Goal: Information Seeking & Learning: Learn about a topic

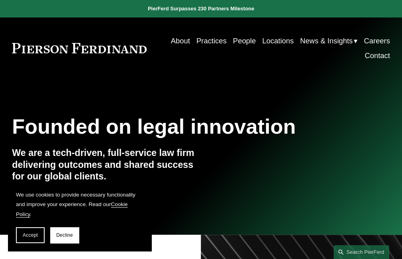
click at [236, 43] on link "People" at bounding box center [244, 40] width 23 height 15
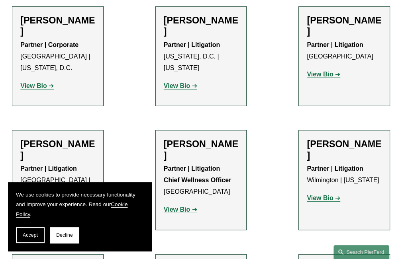
scroll to position [7492, 0]
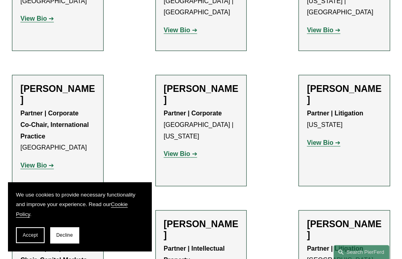
scroll to position [6297, 0]
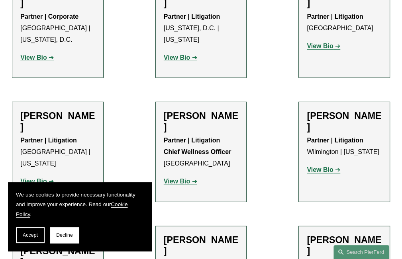
scroll to position [7492, 0]
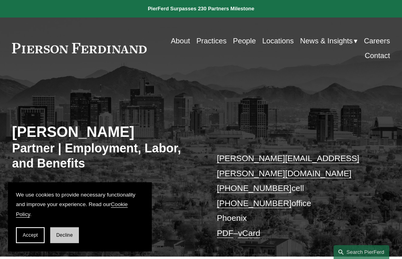
click at [59, 235] on span "Decline" at bounding box center [64, 236] width 17 height 6
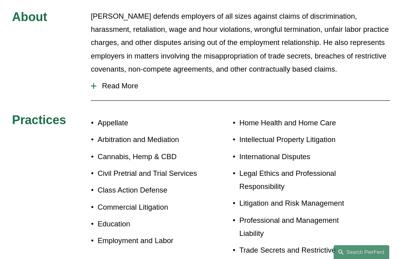
scroll to position [279, 0]
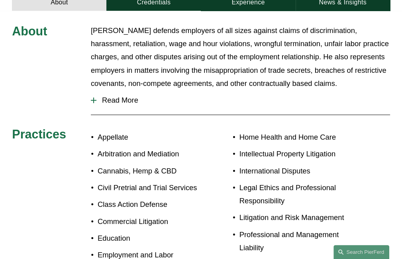
click at [122, 96] on span "Read More" at bounding box center [243, 100] width 294 height 9
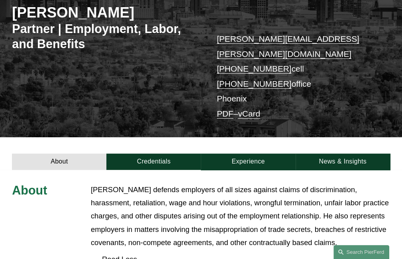
scroll to position [0, 0]
